Goal: Understand process/instructions

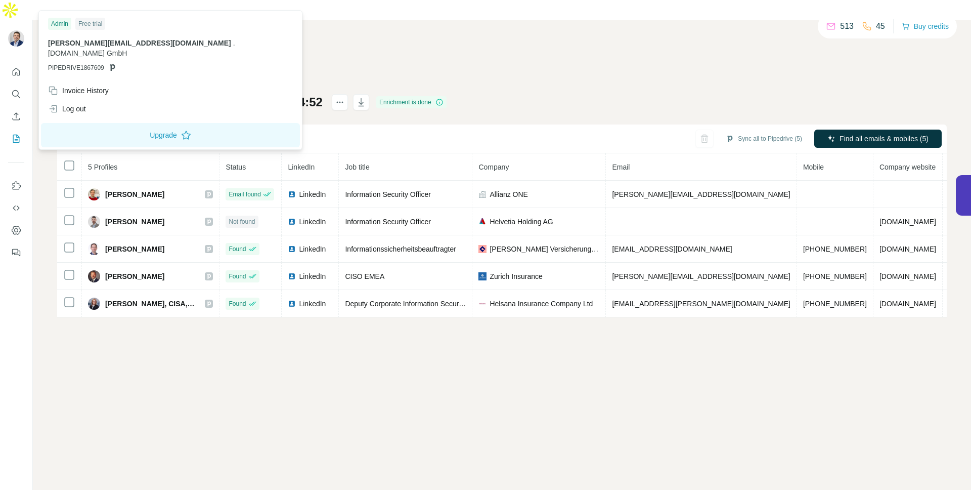
click at [20, 30] on img at bounding box center [16, 38] width 16 height 16
click at [16, 30] on img at bounding box center [16, 38] width 16 height 16
click at [22, 63] on button "Quick start" at bounding box center [16, 72] width 16 height 18
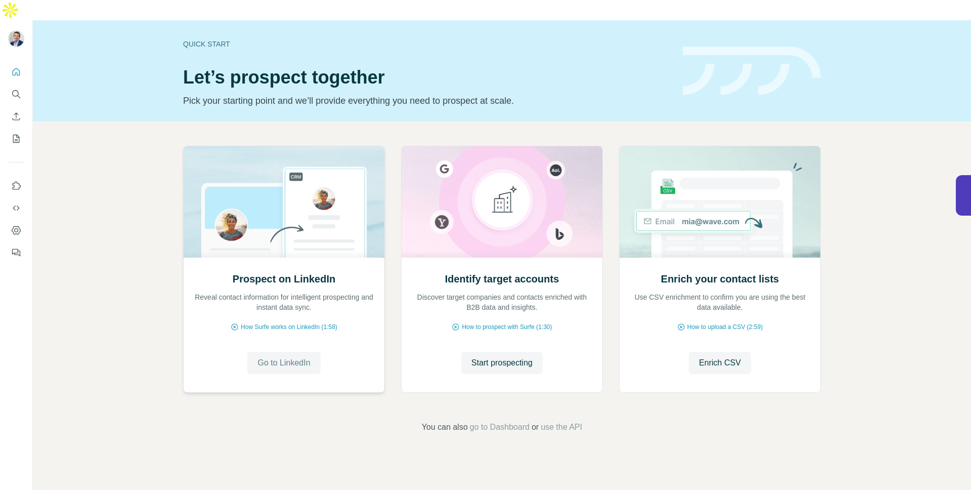
click at [279, 357] on span "Go to LinkedIn" at bounding box center [284, 363] width 53 height 12
click at [488, 421] on span "go to Dashboard" at bounding box center [500, 427] width 60 height 12
